Goal: Information Seeking & Learning: Learn about a topic

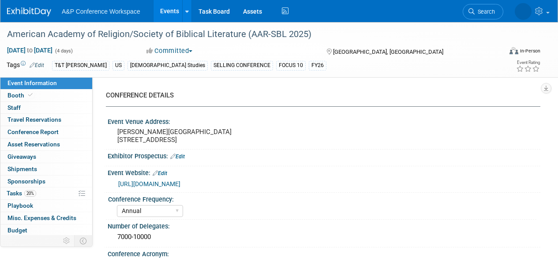
select select "Annual"
select select "Level 1"
select select "In-Person Booth"
select select "[DEMOGRAPHIC_DATA] Studies"
select select "T&T [PERSON_NAME]"
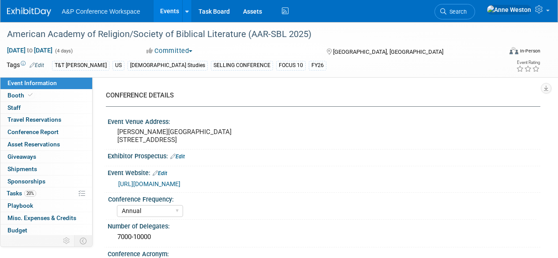
select select "[PERSON_NAME]"
select select "Networking/Commissioning"
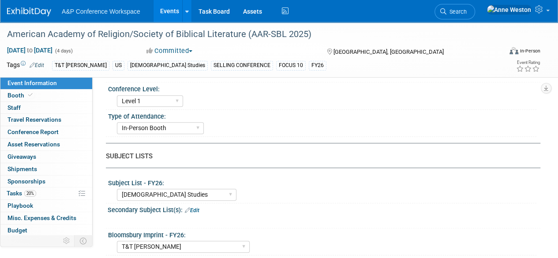
scroll to position [265, 0]
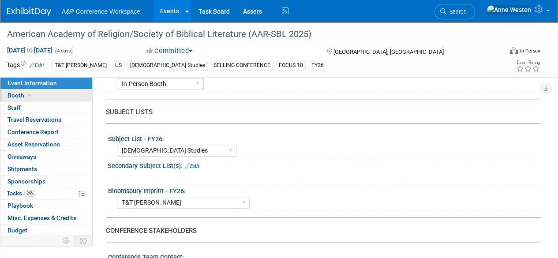
click at [58, 94] on link "Booth" at bounding box center [46, 95] width 92 height 12
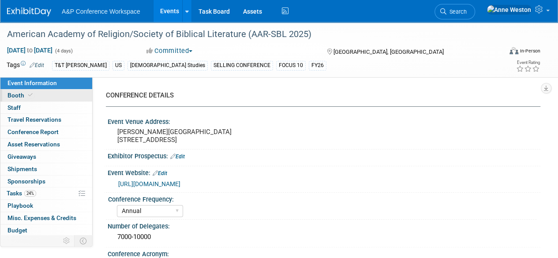
select select "CUAP"
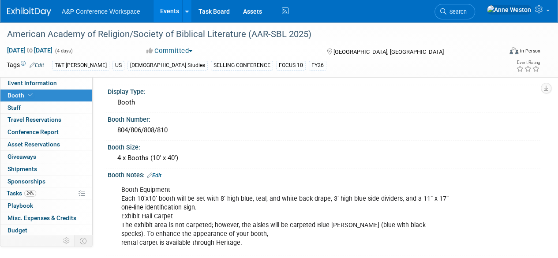
scroll to position [132, 0]
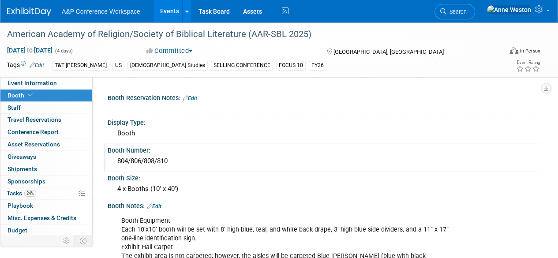
drag, startPoint x: 118, startPoint y: 159, endPoint x: 184, endPoint y: 160, distance: 66.6
click at [184, 160] on div "804/806/808/810" at bounding box center [323, 161] width 419 height 14
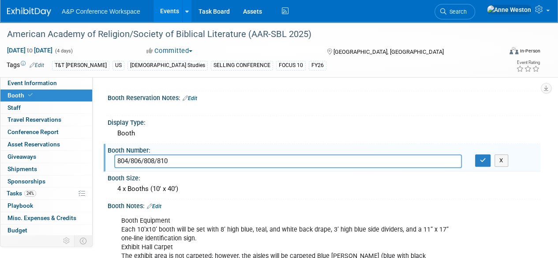
drag, startPoint x: 182, startPoint y: 159, endPoint x: 112, endPoint y: 156, distance: 70.2
click at [112, 156] on div "804/806/808/810" at bounding box center [288, 161] width 361 height 14
click at [477, 162] on button "button" at bounding box center [483, 160] width 16 height 12
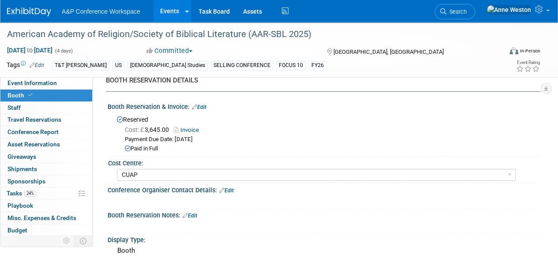
scroll to position [0, 0]
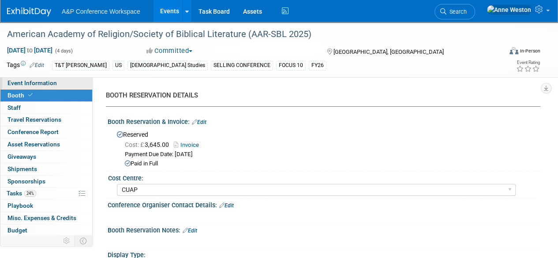
click at [42, 82] on span "Event Information" at bounding box center [31, 82] width 49 height 7
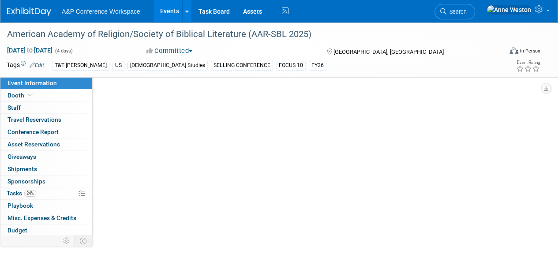
select select "Annual"
select select "Level 1"
select select "In-Person Booth"
select select "[DEMOGRAPHIC_DATA] Studies"
select select "T&T [PERSON_NAME]"
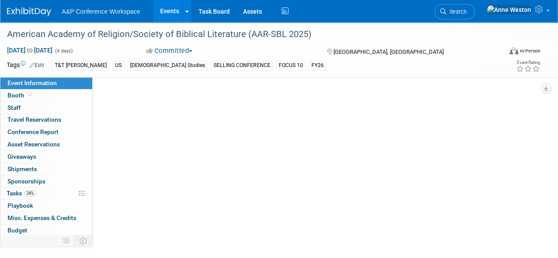
select select "[PERSON_NAME]"
select select "Networking/Commissioning"
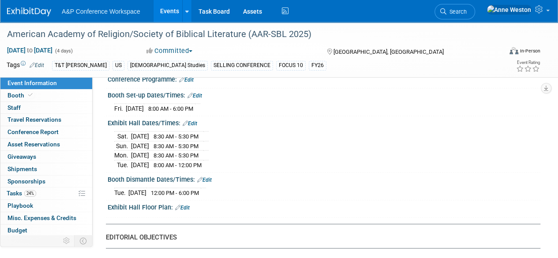
scroll to position [749, 0]
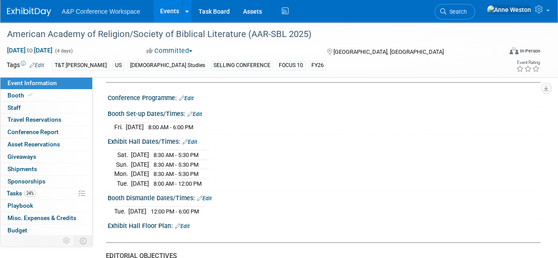
drag, startPoint x: 108, startPoint y: 118, endPoint x: 237, endPoint y: 204, distance: 155.4
copy div "Booth Set-up Dates/Times: Edit [DATE] 8:00 AM - 6:00 PM Save Changes Cancel Exh…"
click at [161, 122] on div "[DATE] 8:00 AM - 6:00 PM Save Changes Cancel" at bounding box center [324, 124] width 432 height 15
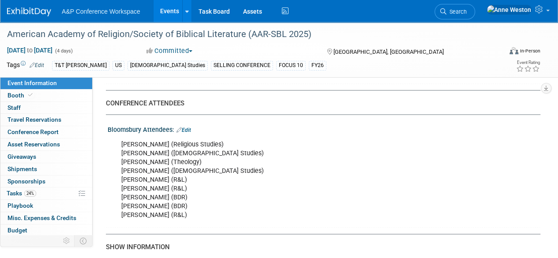
click at [181, 220] on div "[PERSON_NAME] (Religious Studies) [PERSON_NAME] (Biblical Studies) [PERSON_NAME…" at bounding box center [284, 180] width 339 height 89
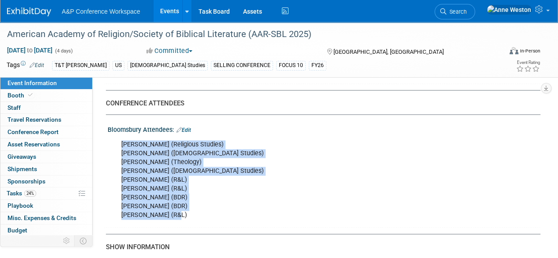
drag, startPoint x: 175, startPoint y: 219, endPoint x: 108, endPoint y: 168, distance: 83.1
click at [108, 168] on div "[PERSON_NAME] (Religious Studies) [PERSON_NAME] (Biblical Studies) [PERSON_NAME…" at bounding box center [324, 180] width 432 height 92
copy div "[PERSON_NAME] (Religious Studies) [PERSON_NAME] (Biblical Studies) [PERSON_NAME…"
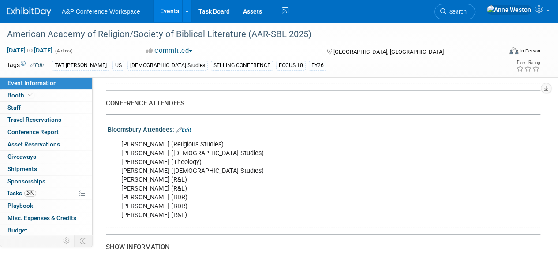
click at [252, 79] on div "[PERSON_NAME] (R&L) [PERSON_NAME] (R&L) [PERSON_NAME] (Lexington Books) [PERSON…" at bounding box center [284, 58] width 339 height 44
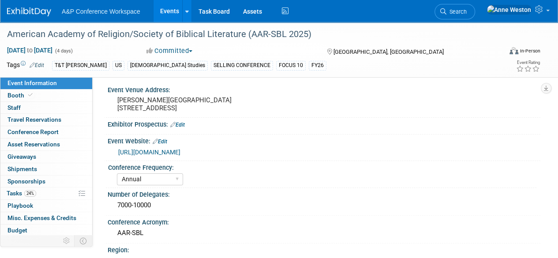
scroll to position [0, 0]
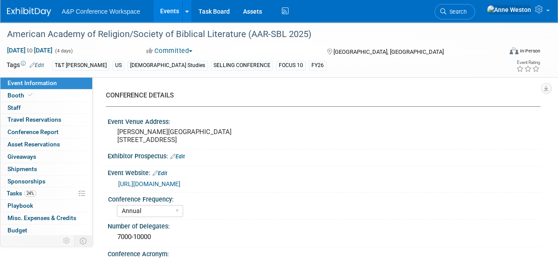
click at [180, 187] on link "[URL][DOMAIN_NAME]" at bounding box center [149, 183] width 62 height 7
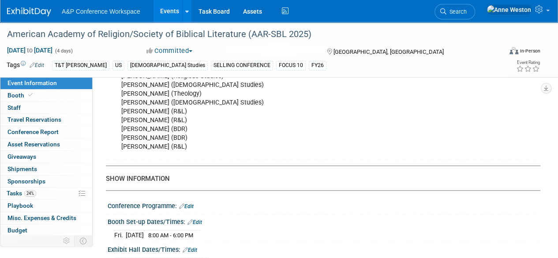
scroll to position [661, 0]
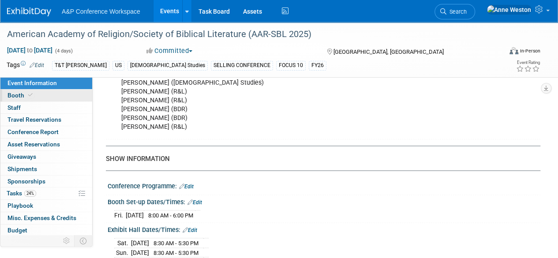
click at [56, 100] on link "Booth" at bounding box center [46, 95] width 92 height 12
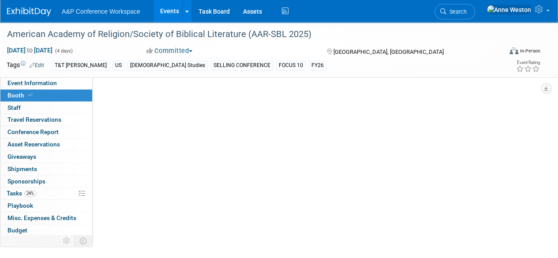
scroll to position [0, 0]
select select "CUAP"
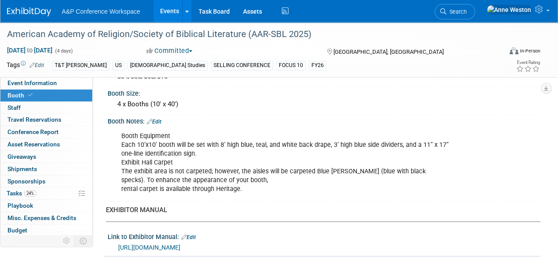
scroll to position [220, 0]
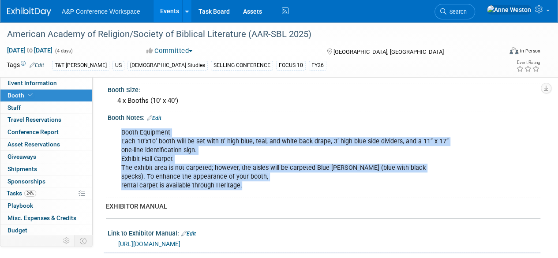
drag, startPoint x: 240, startPoint y: 184, endPoint x: 114, endPoint y: 137, distance: 134.6
click at [114, 137] on div "Booth Equipment Each 10’x10’ booth will be set with 8’ high blue, teal, and whi…" at bounding box center [324, 159] width 432 height 74
copy div "Booth Equipment Each 10’x10’ booth will be set with 8’ high blue, teal, and whi…"
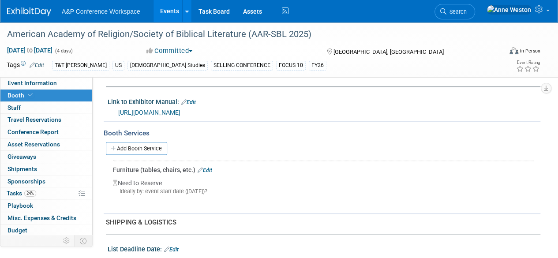
scroll to position [353, 0]
click at [180, 111] on link "[URL][DOMAIN_NAME]" at bounding box center [149, 111] width 62 height 7
